Goal: Task Accomplishment & Management: Manage account settings

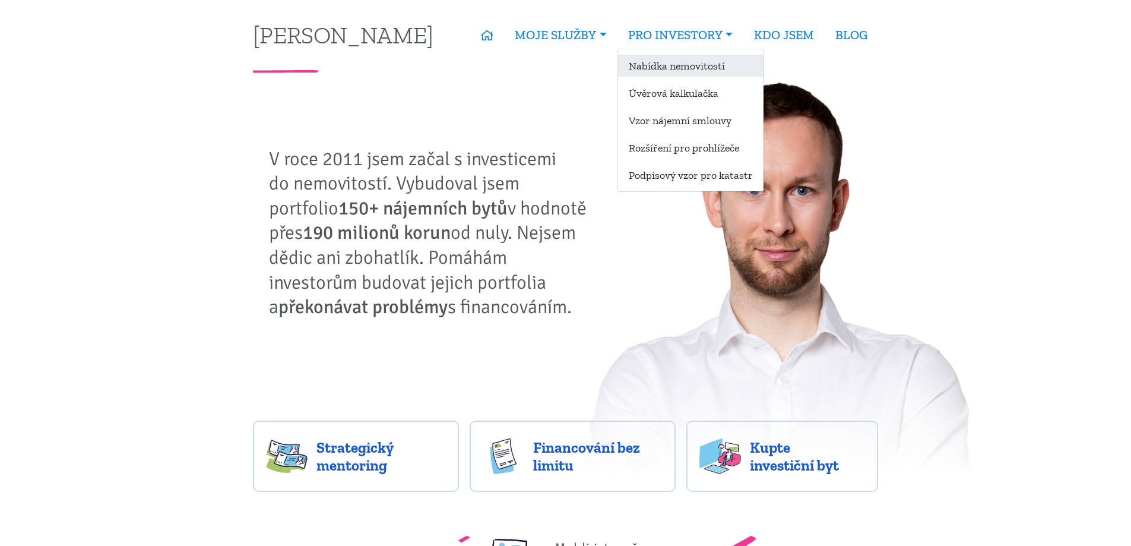
click at [690, 65] on link "Nabídka nemovitostí" at bounding box center [691, 66] width 146 height 22
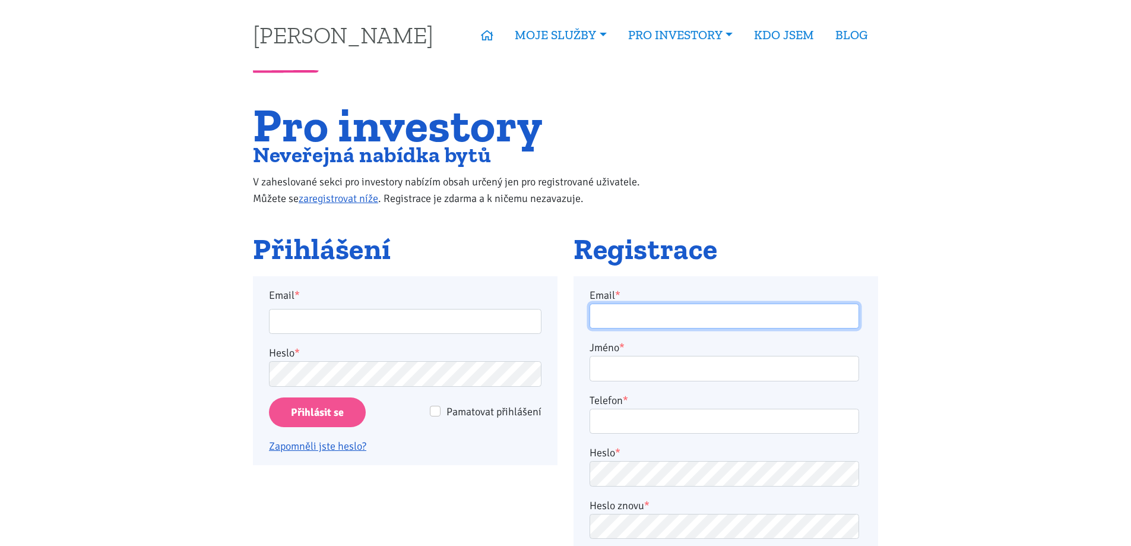
type input "[PERSON_NAME][EMAIL_ADDRESS][DOMAIN_NAME]"
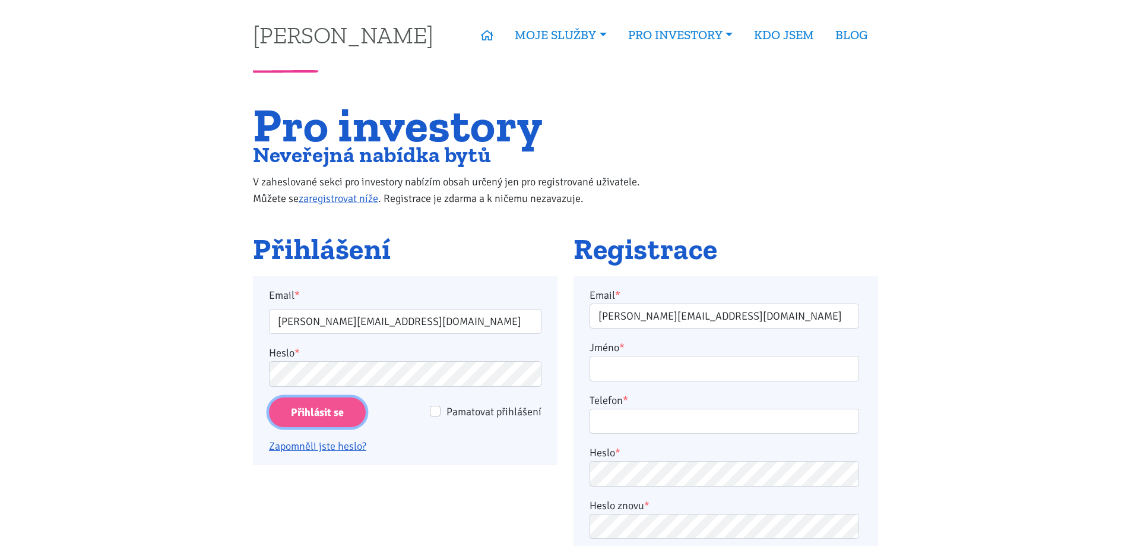
click at [321, 407] on input "Přihlásit se" at bounding box center [317, 412] width 97 height 30
